Goal: Task Accomplishment & Management: Complete application form

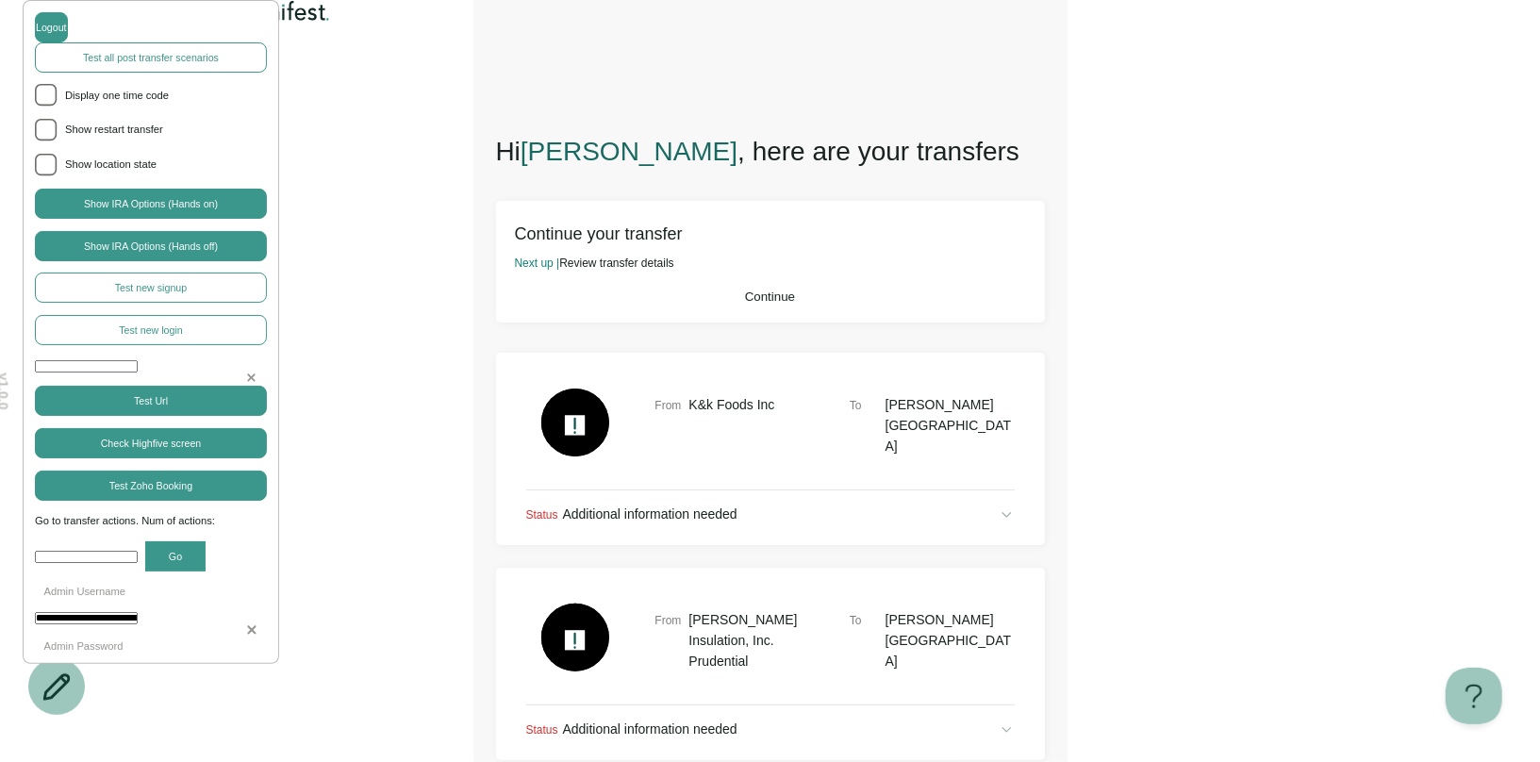
click at [827, 304] on button "Continue" at bounding box center [770, 297] width 511 height 14
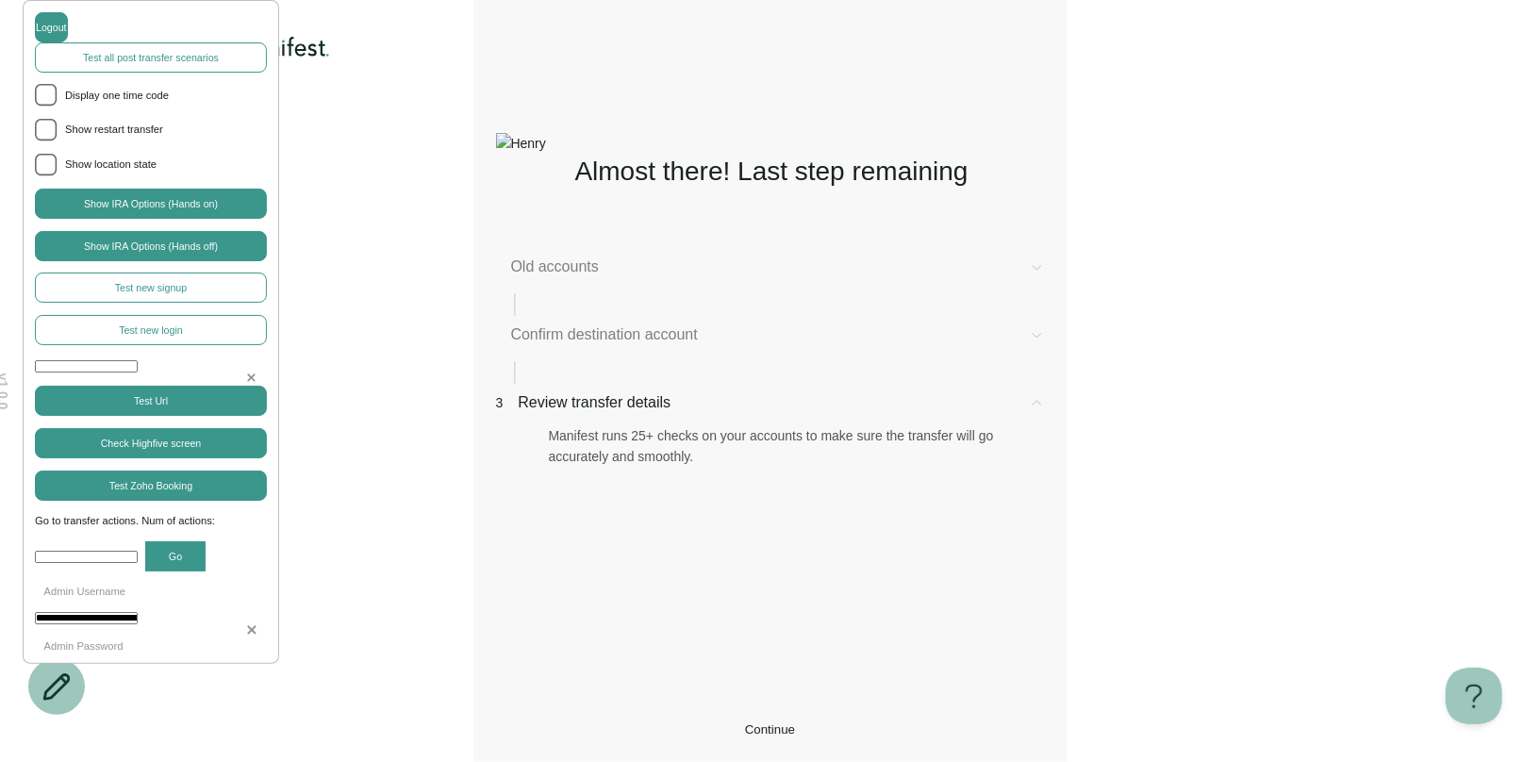
click at [659, 268] on span "Old accounts" at bounding box center [762, 267] width 503 height 23
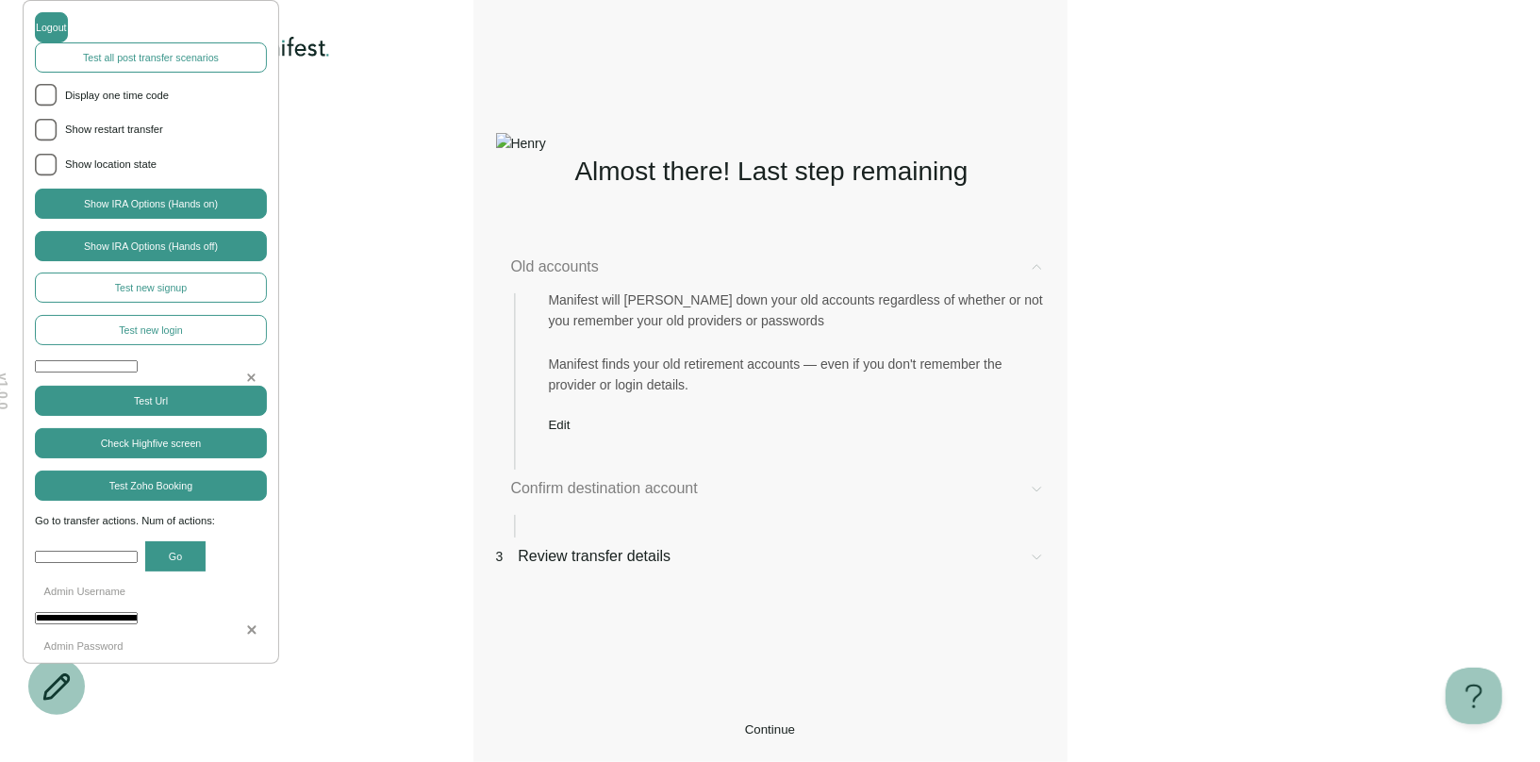
click at [571, 432] on span "Edit" at bounding box center [560, 425] width 22 height 14
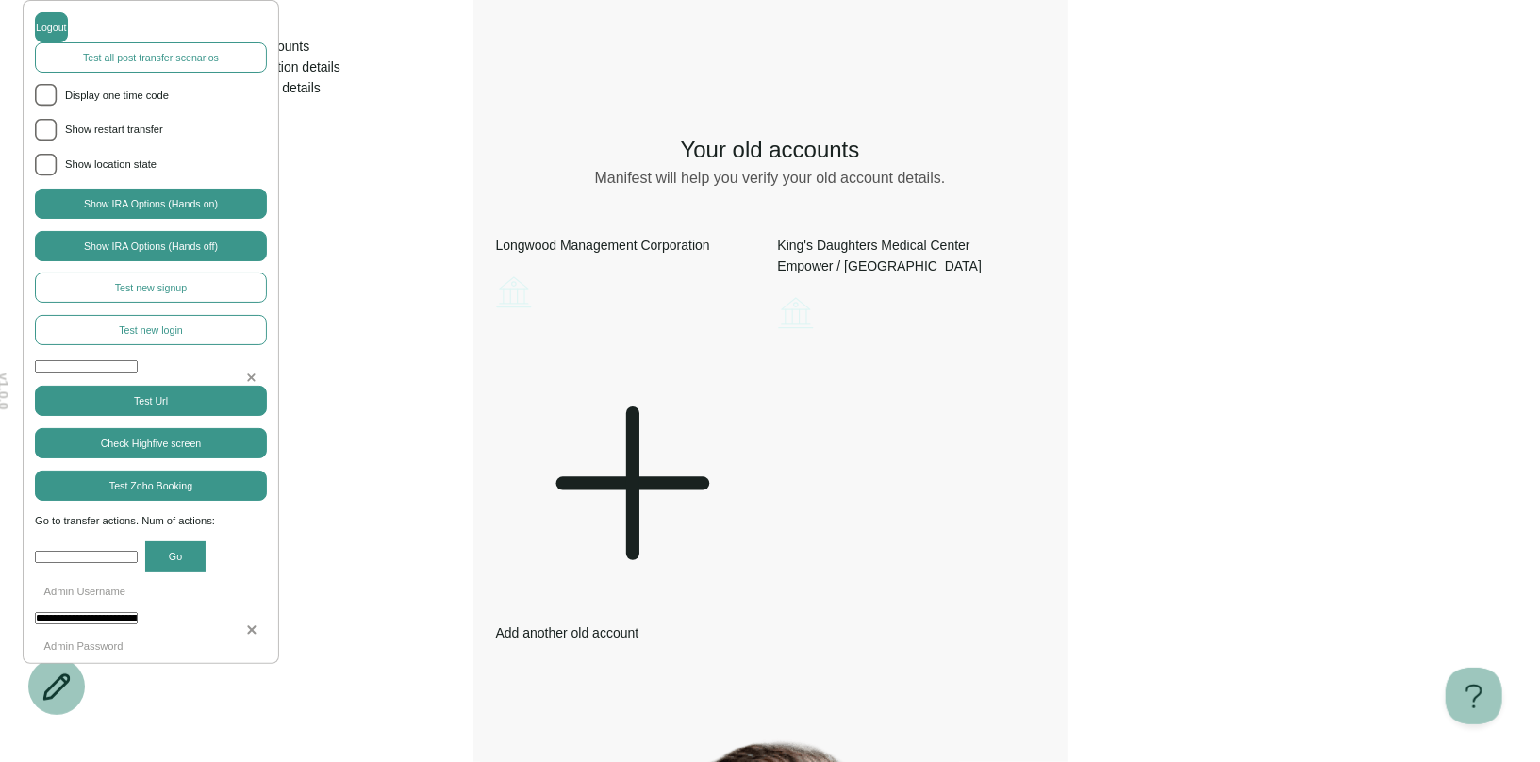
scroll to position [29, 0]
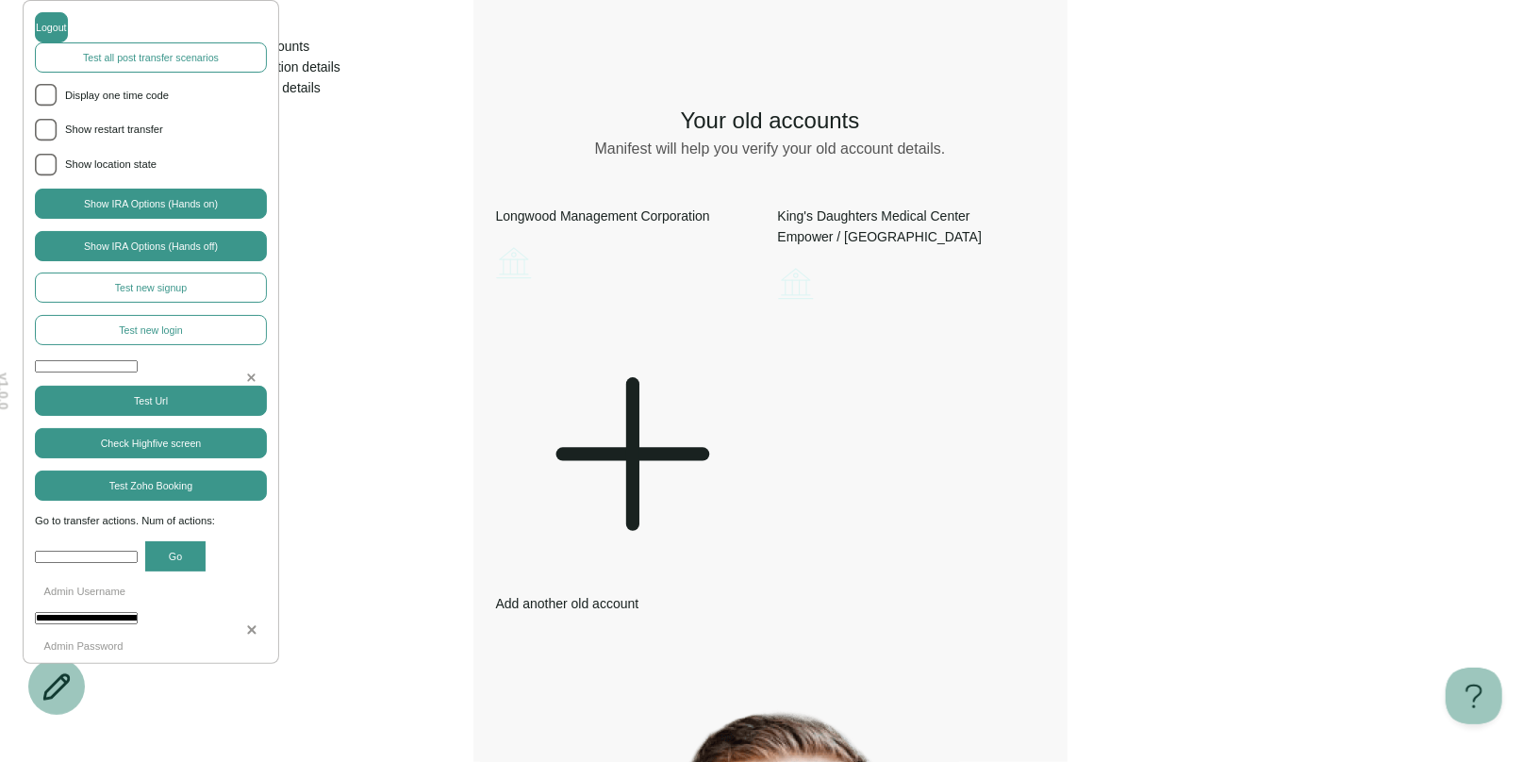
click at [621, 449] on div "Add another old account" at bounding box center [629, 467] width 267 height 293
